Goal: Communication & Community: Share content

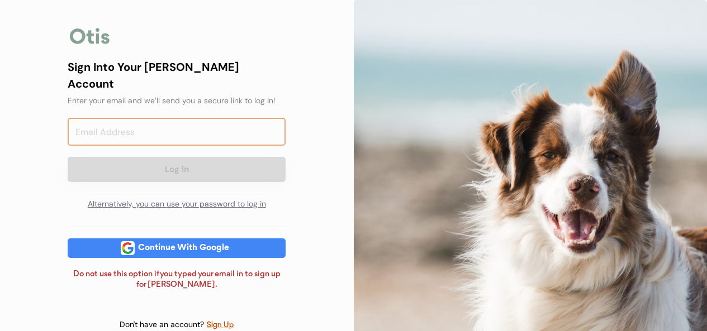
click at [186, 120] on input "email" at bounding box center [177, 132] width 218 height 28
click at [188, 118] on input "email" at bounding box center [177, 132] width 218 height 28
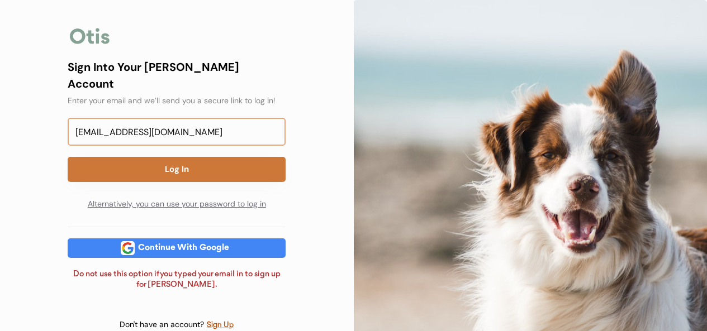
type input "Judewicksell@gmail.com"
click at [172, 157] on button "Log In" at bounding box center [177, 169] width 218 height 25
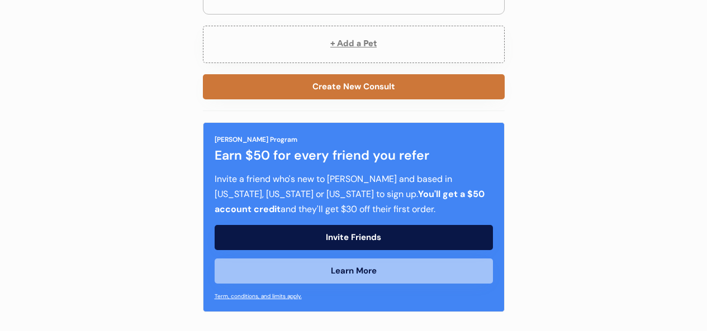
scroll to position [231, 0]
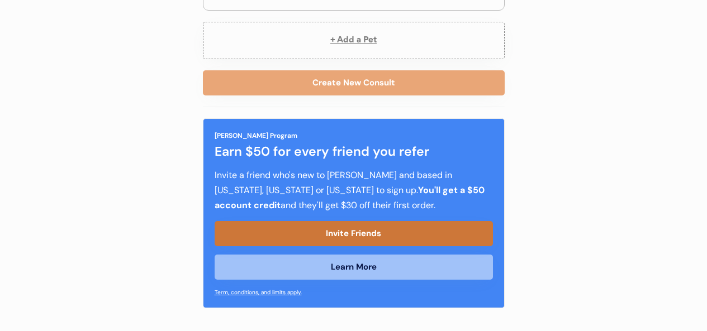
click at [355, 231] on button "Invite Friends" at bounding box center [354, 233] width 278 height 25
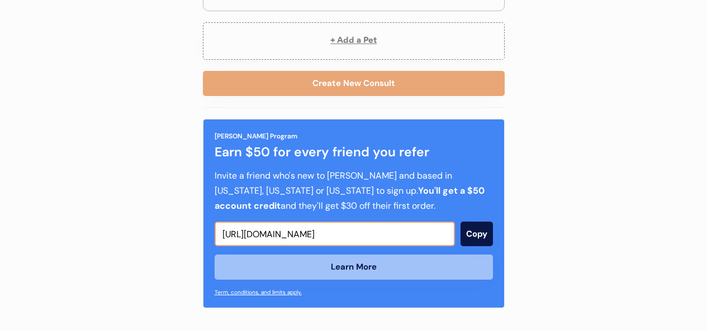
scroll to position [230, 0]
click at [386, 228] on input "input" at bounding box center [335, 234] width 240 height 25
drag, startPoint x: 423, startPoint y: 235, endPoint x: 146, endPoint y: 221, distance: 277.0
click at [146, 221] on div "Back Welcome back [PERSON_NAME] My Pets Orders Subscription My Account My [PERS…" at bounding box center [353, 51] width 707 height 562
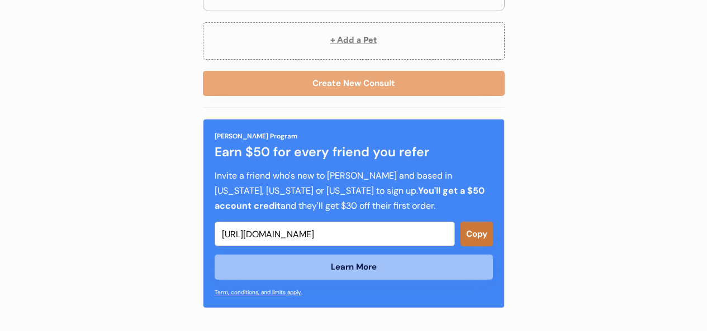
click at [480, 238] on button "Copy" at bounding box center [477, 234] width 32 height 25
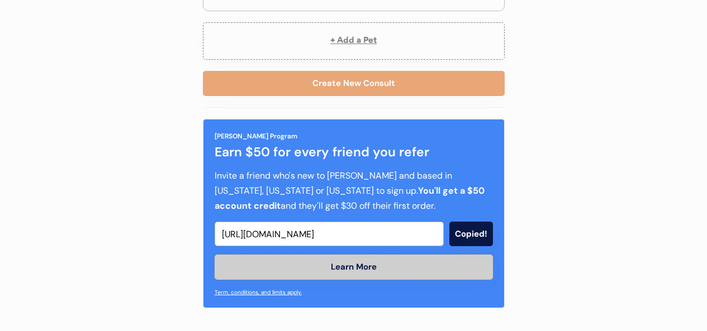
click at [355, 279] on button "Learn More" at bounding box center [354, 267] width 278 height 25
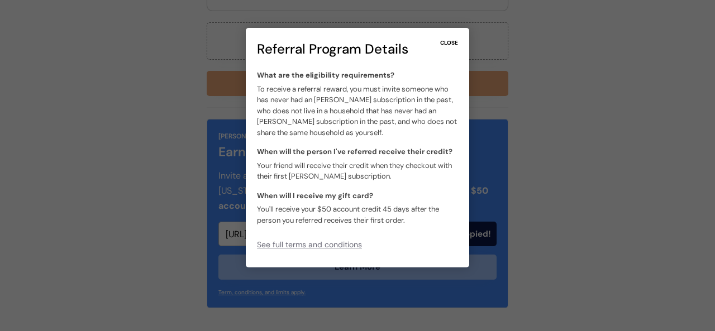
click at [453, 41] on div "CLOSE" at bounding box center [449, 43] width 18 height 8
